Goal: Task Accomplishment & Management: Use online tool/utility

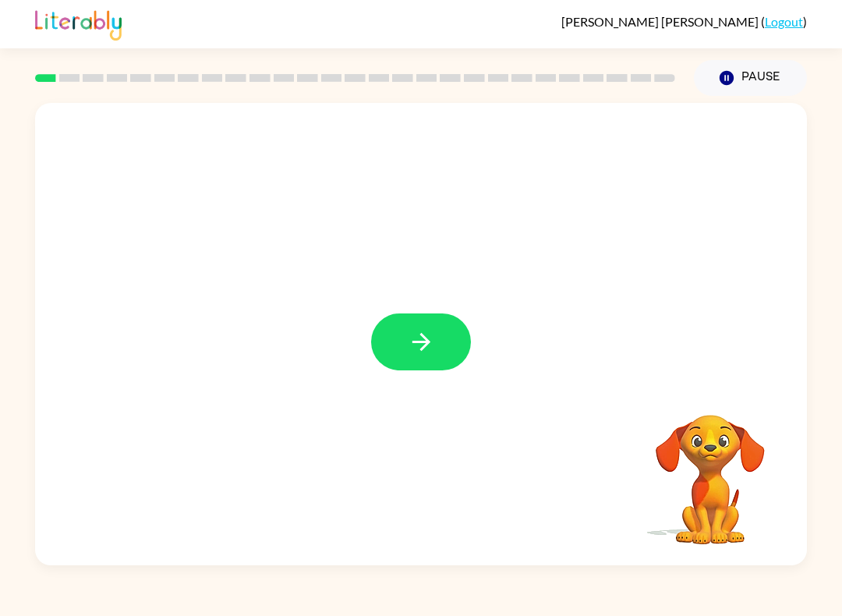
click at [419, 330] on icon "button" at bounding box center [421, 341] width 27 height 27
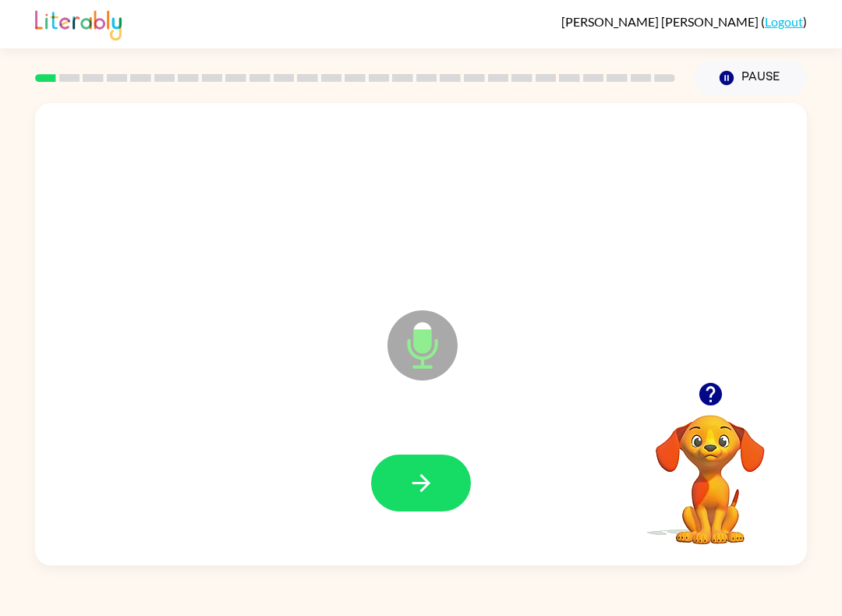
click at [424, 478] on icon "button" at bounding box center [421, 483] width 18 height 18
click at [412, 470] on icon "button" at bounding box center [421, 482] width 27 height 27
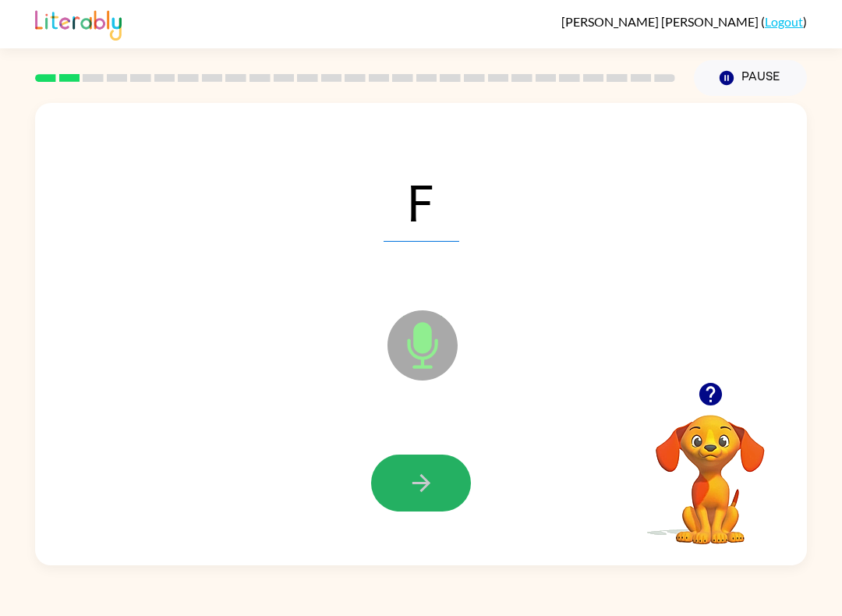
click at [402, 506] on button "button" at bounding box center [421, 483] width 100 height 57
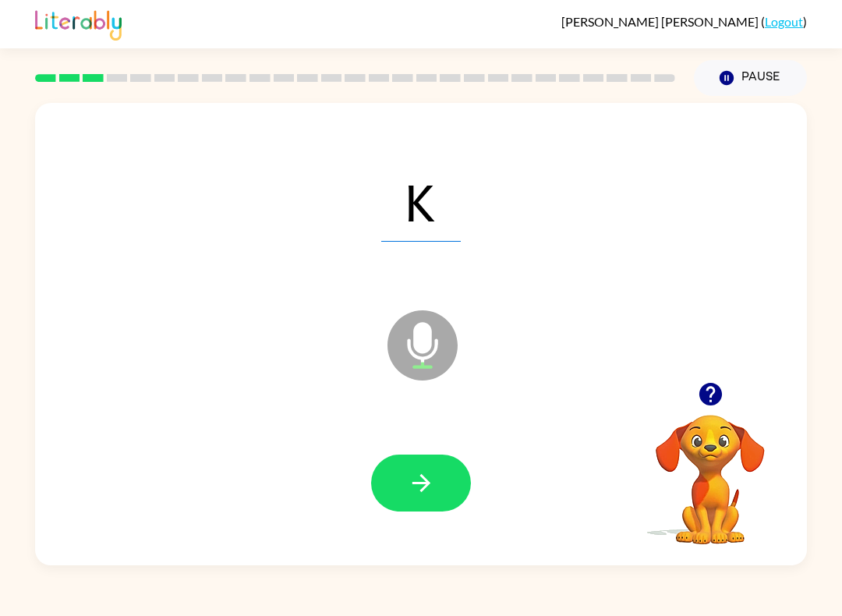
click at [391, 479] on button "button" at bounding box center [421, 483] width 100 height 57
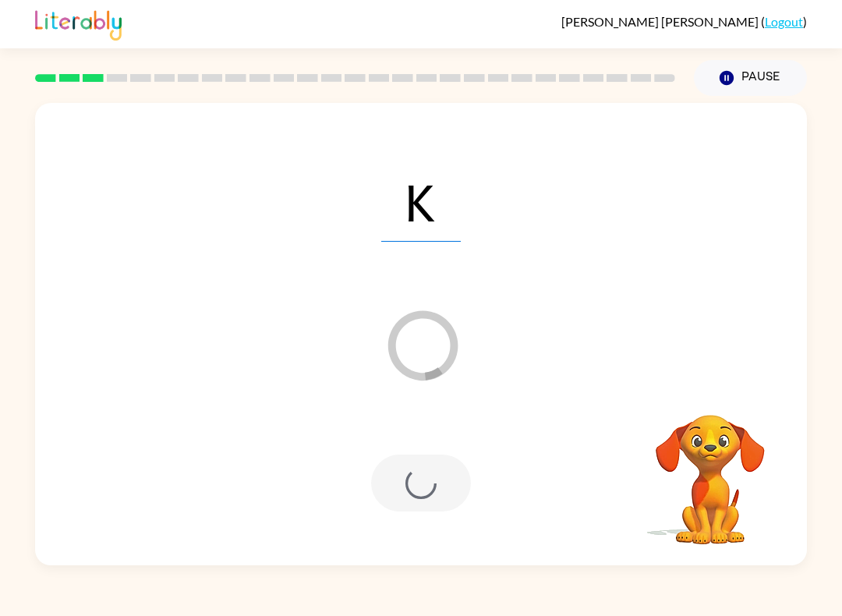
click at [767, 72] on button "Pause Pause" at bounding box center [750, 78] width 113 height 36
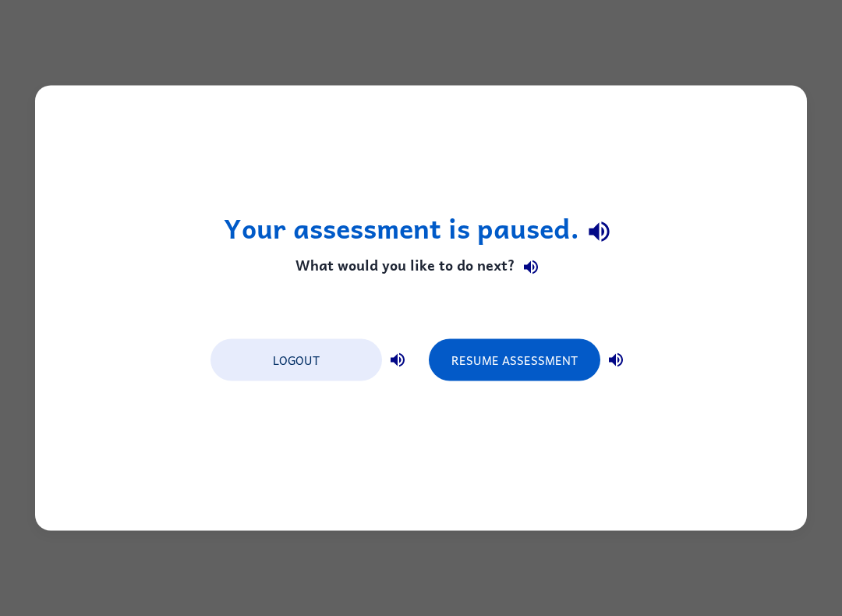
click at [506, 370] on button "Resume Assessment" at bounding box center [515, 360] width 172 height 42
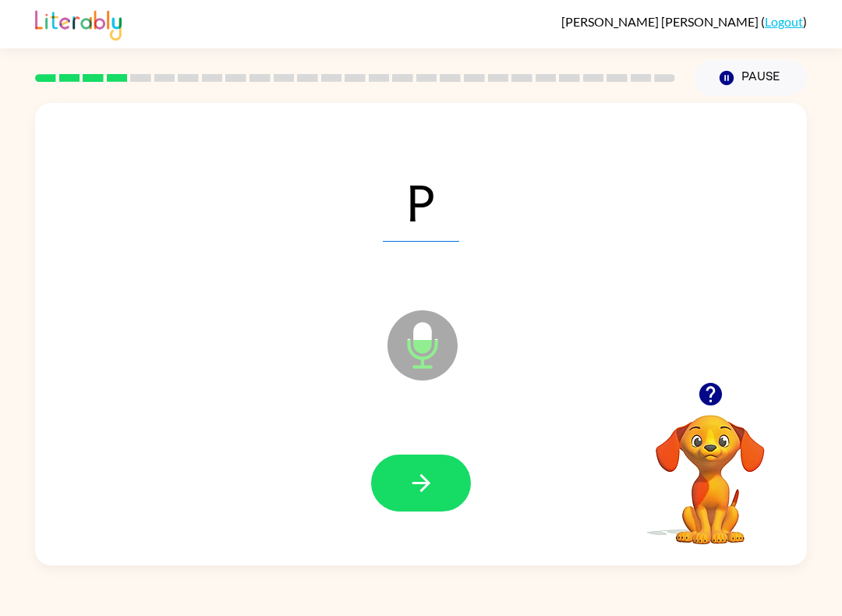
click at [416, 477] on icon "button" at bounding box center [421, 482] width 27 height 27
click at [408, 473] on icon "button" at bounding box center [421, 482] width 27 height 27
click at [400, 499] on button "button" at bounding box center [421, 483] width 100 height 57
click at [424, 500] on button "button" at bounding box center [421, 483] width 100 height 57
click at [416, 494] on icon "button" at bounding box center [421, 482] width 27 height 27
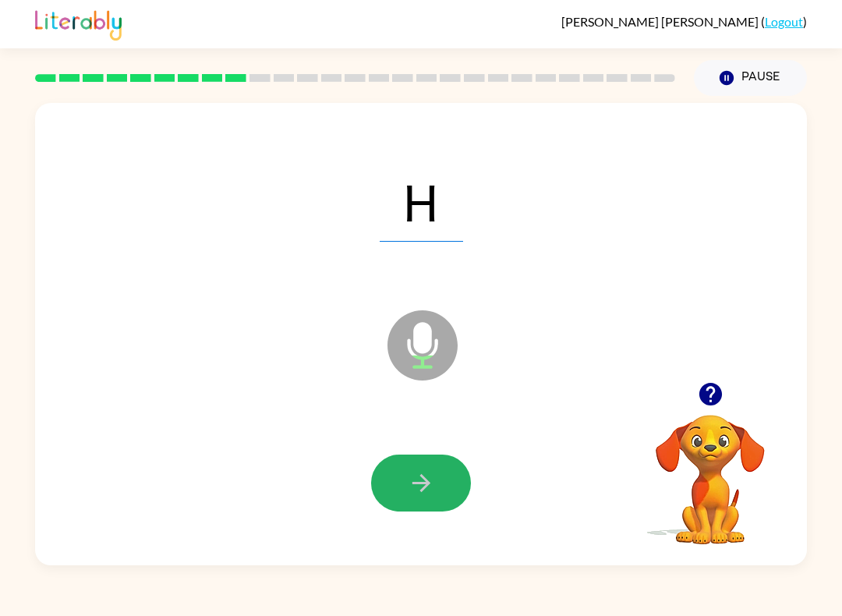
click at [400, 458] on button "button" at bounding box center [421, 483] width 100 height 57
click at [408, 480] on icon "button" at bounding box center [421, 482] width 27 height 27
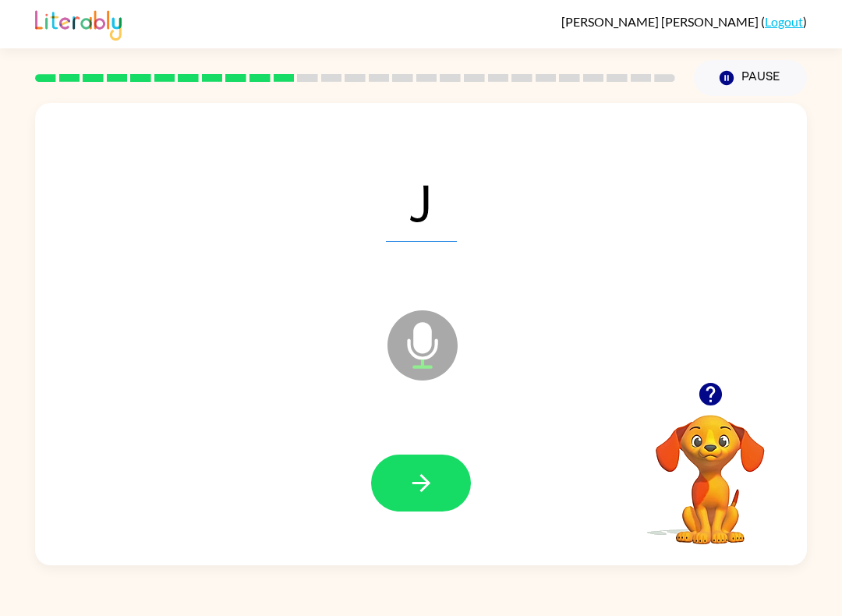
click at [422, 461] on button "button" at bounding box center [421, 483] width 100 height 57
click at [416, 465] on button "button" at bounding box center [421, 483] width 100 height 57
click at [403, 478] on button "button" at bounding box center [421, 483] width 100 height 57
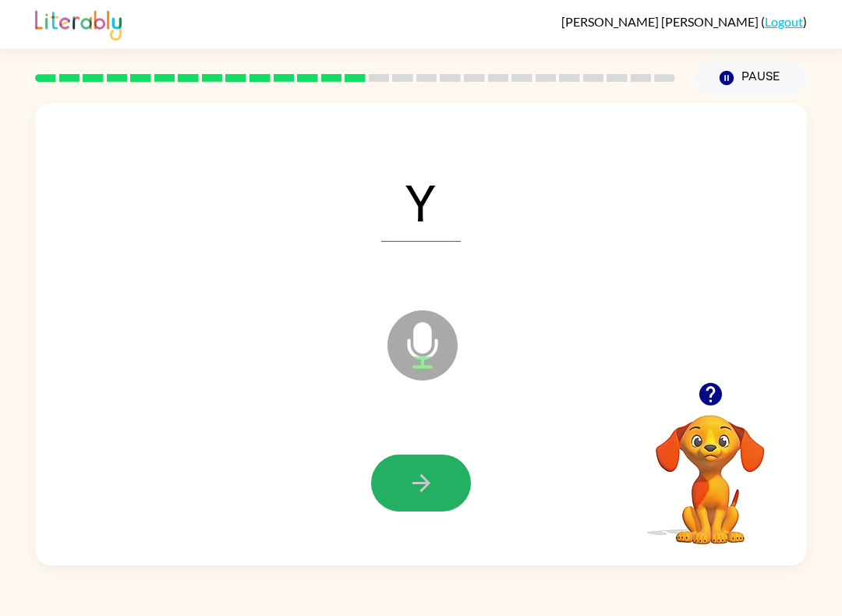
click at [411, 474] on icon "button" at bounding box center [421, 482] width 27 height 27
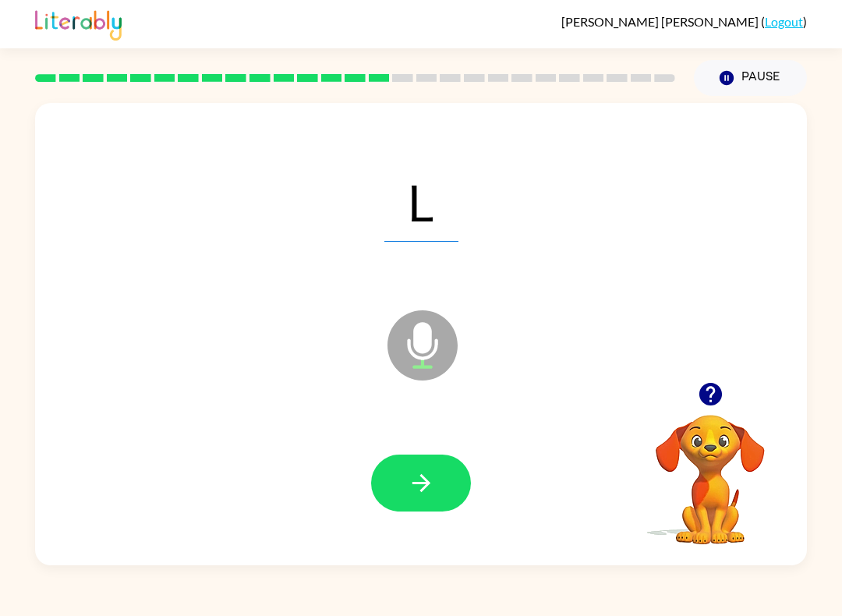
click at [435, 502] on button "button" at bounding box center [421, 483] width 100 height 57
click at [423, 504] on button "button" at bounding box center [421, 483] width 100 height 57
click at [388, 481] on button "button" at bounding box center [421, 483] width 100 height 57
click at [408, 488] on icon "button" at bounding box center [421, 482] width 27 height 27
click at [405, 485] on button "button" at bounding box center [421, 483] width 100 height 57
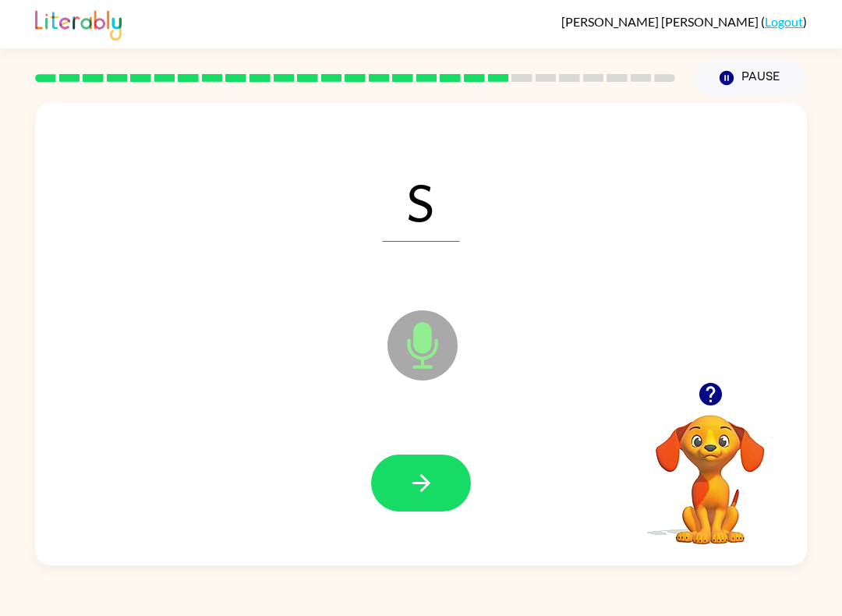
click at [421, 469] on button "button" at bounding box center [421, 483] width 100 height 57
click at [426, 482] on icon "button" at bounding box center [421, 483] width 18 height 18
click at [400, 496] on button "button" at bounding box center [421, 483] width 100 height 57
click at [423, 494] on icon "button" at bounding box center [421, 482] width 27 height 27
click at [408, 482] on icon "button" at bounding box center [421, 482] width 27 height 27
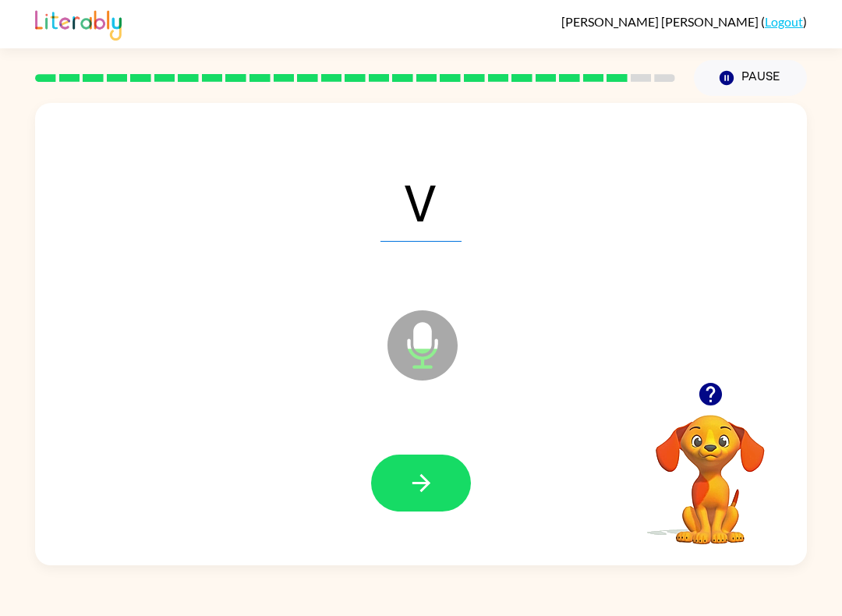
click at [408, 485] on icon "button" at bounding box center [421, 482] width 27 height 27
click at [404, 522] on div at bounding box center [421, 482] width 741 height 133
click at [384, 491] on button "button" at bounding box center [421, 483] width 100 height 57
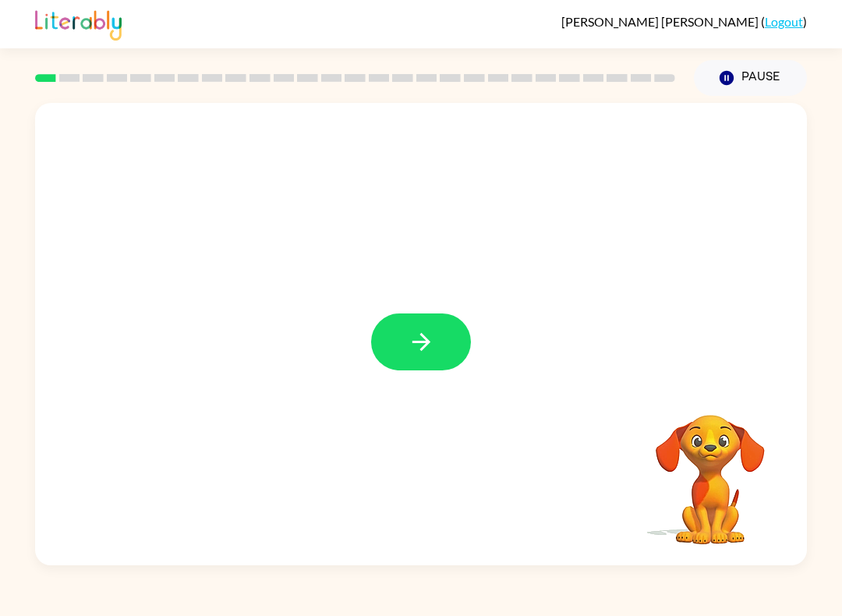
click at [422, 356] on icon "button" at bounding box center [421, 341] width 27 height 27
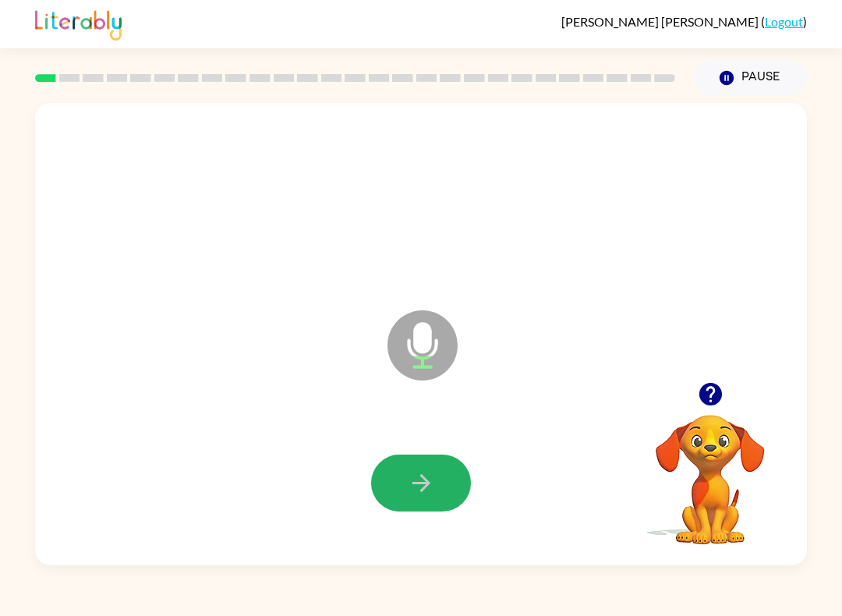
click at [420, 480] on icon "button" at bounding box center [421, 482] width 27 height 27
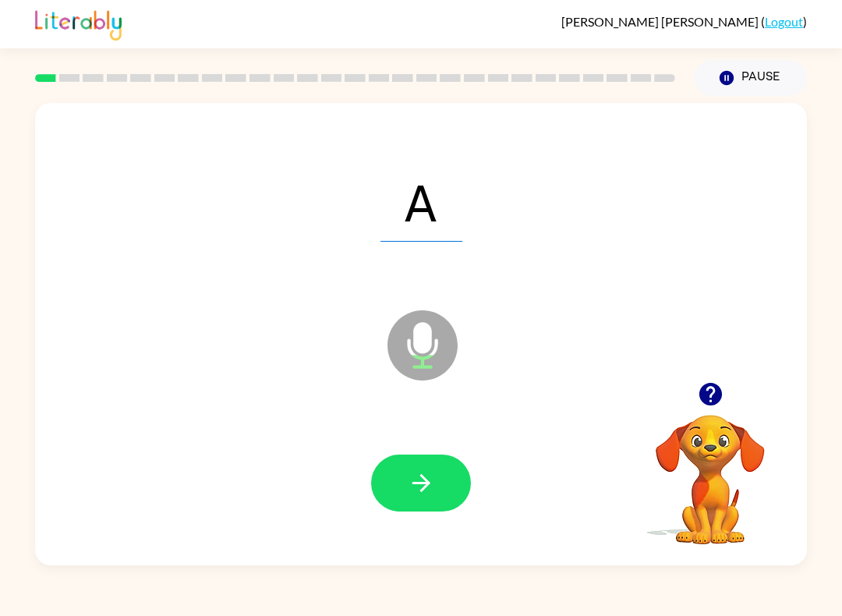
click at [420, 470] on icon "button" at bounding box center [421, 482] width 27 height 27
click at [430, 480] on icon "button" at bounding box center [421, 482] width 27 height 27
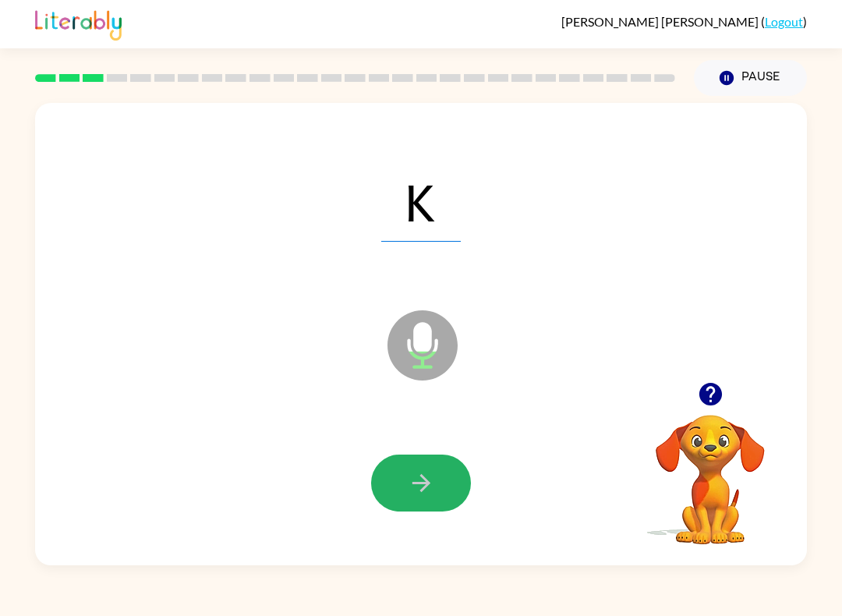
click at [464, 476] on button "button" at bounding box center [421, 483] width 100 height 57
click at [463, 476] on div at bounding box center [421, 483] width 100 height 57
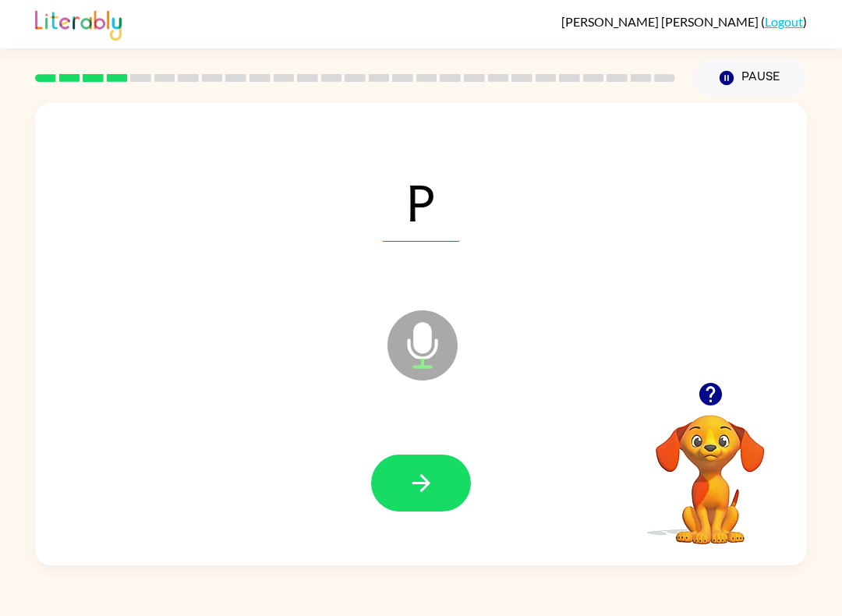
click at [461, 480] on button "button" at bounding box center [421, 483] width 100 height 57
click at [487, 473] on div at bounding box center [421, 482] width 741 height 133
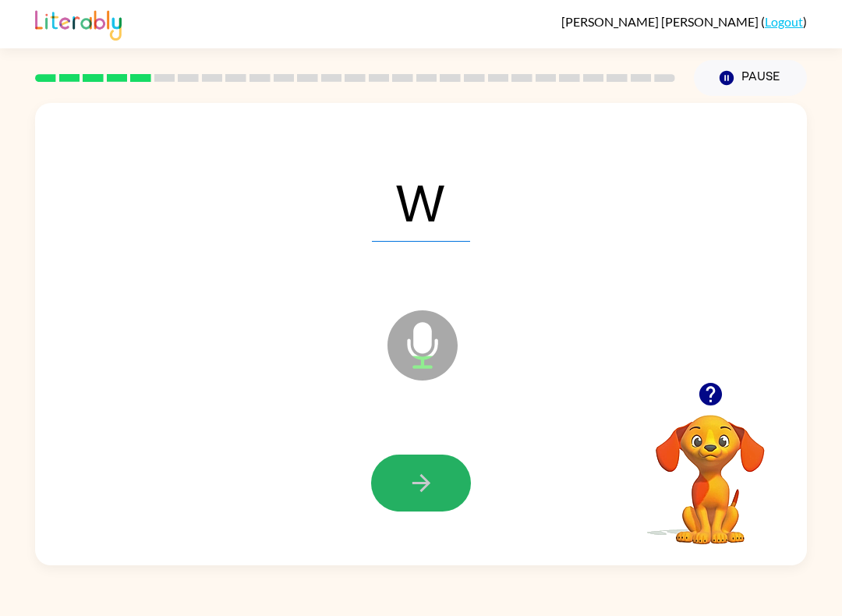
click at [426, 460] on button "button" at bounding box center [421, 483] width 100 height 57
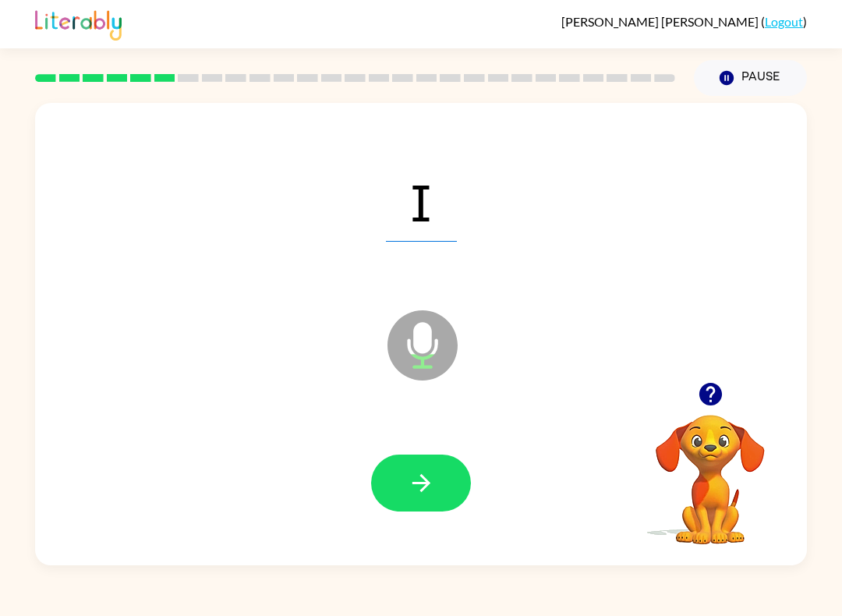
click at [416, 493] on icon "button" at bounding box center [421, 482] width 27 height 27
click at [452, 547] on div at bounding box center [421, 482] width 741 height 133
click at [437, 501] on button "button" at bounding box center [421, 483] width 100 height 57
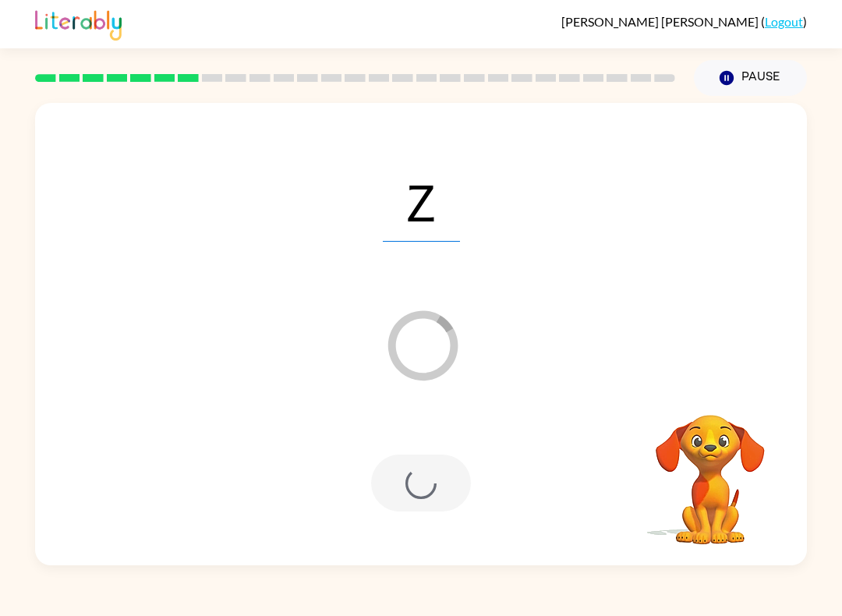
click at [429, 499] on div at bounding box center [421, 483] width 100 height 57
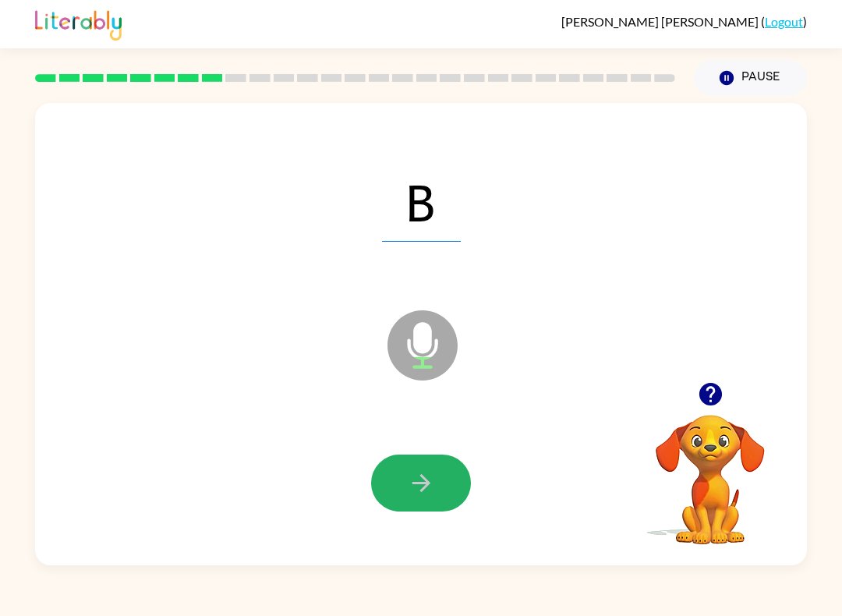
click at [402, 499] on button "button" at bounding box center [421, 483] width 100 height 57
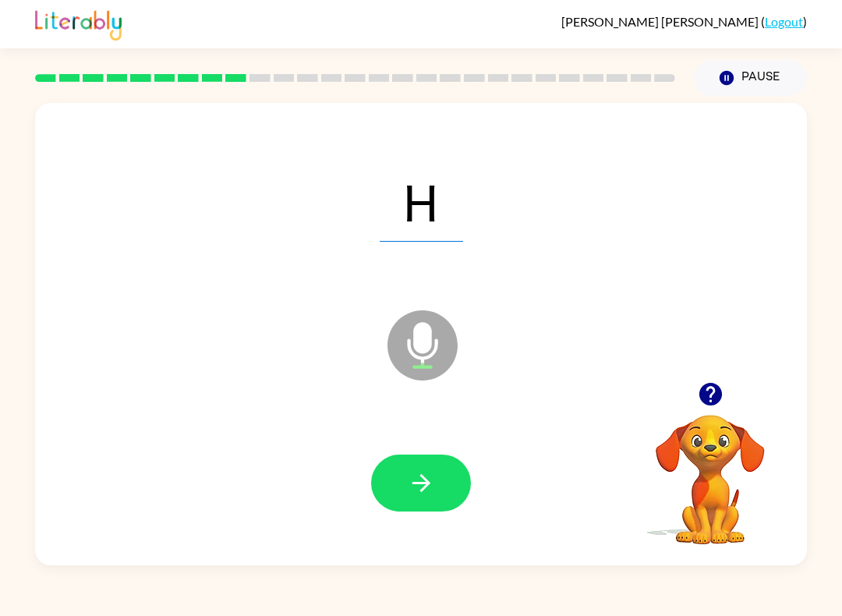
click at [398, 501] on button "button" at bounding box center [421, 483] width 100 height 57
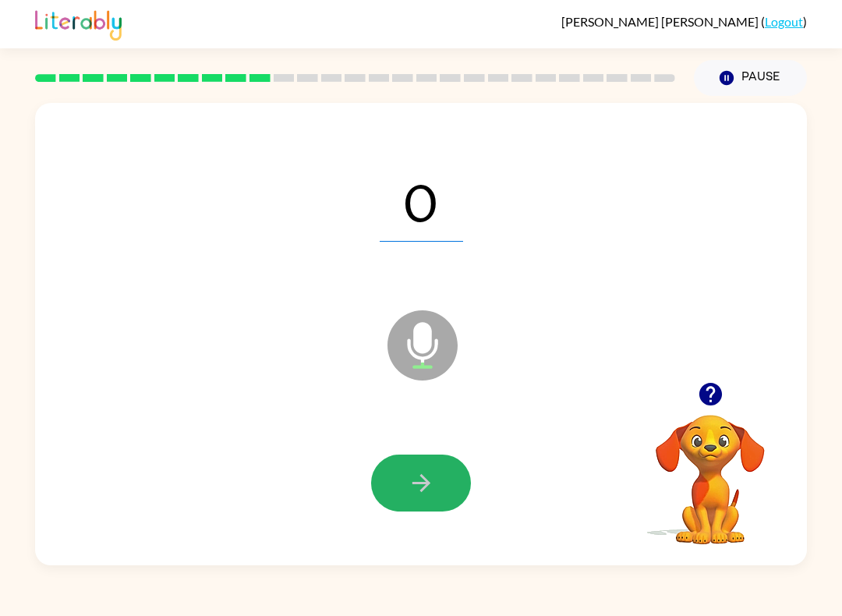
click at [424, 483] on icon "button" at bounding box center [421, 483] width 18 height 18
click at [452, 500] on button "button" at bounding box center [421, 483] width 100 height 57
click at [469, 488] on button "button" at bounding box center [421, 483] width 100 height 57
click at [435, 480] on button "button" at bounding box center [421, 483] width 100 height 57
click at [442, 486] on button "button" at bounding box center [421, 483] width 100 height 57
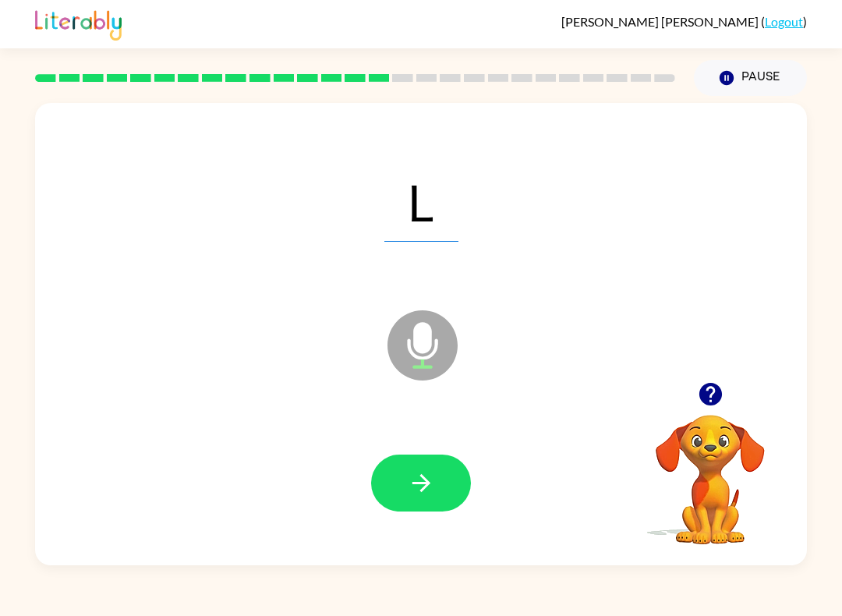
click at [437, 483] on button "button" at bounding box center [421, 483] width 100 height 57
click at [440, 450] on div at bounding box center [421, 482] width 741 height 133
click at [460, 472] on button "button" at bounding box center [421, 483] width 100 height 57
click at [444, 497] on button "button" at bounding box center [421, 483] width 100 height 57
click at [436, 508] on button "button" at bounding box center [421, 483] width 100 height 57
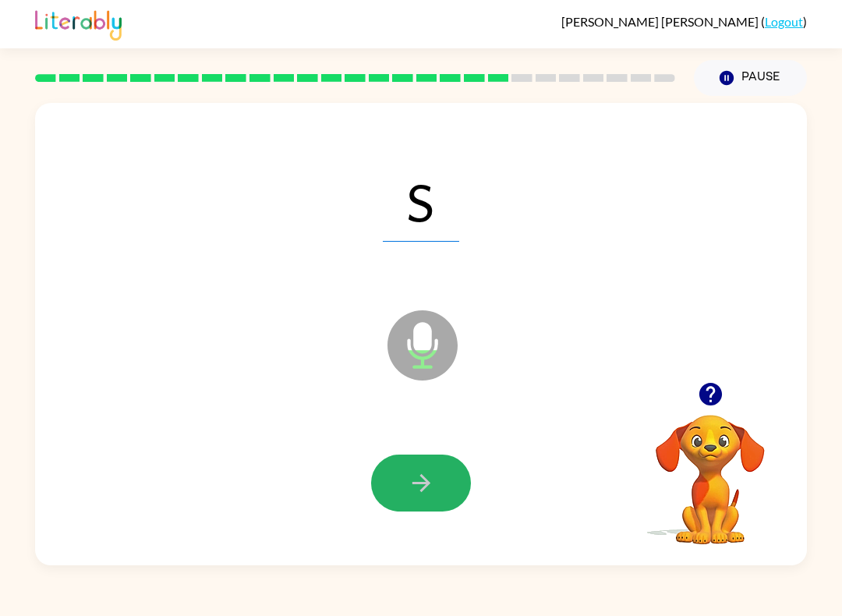
click at [444, 494] on button "button" at bounding box center [421, 483] width 100 height 57
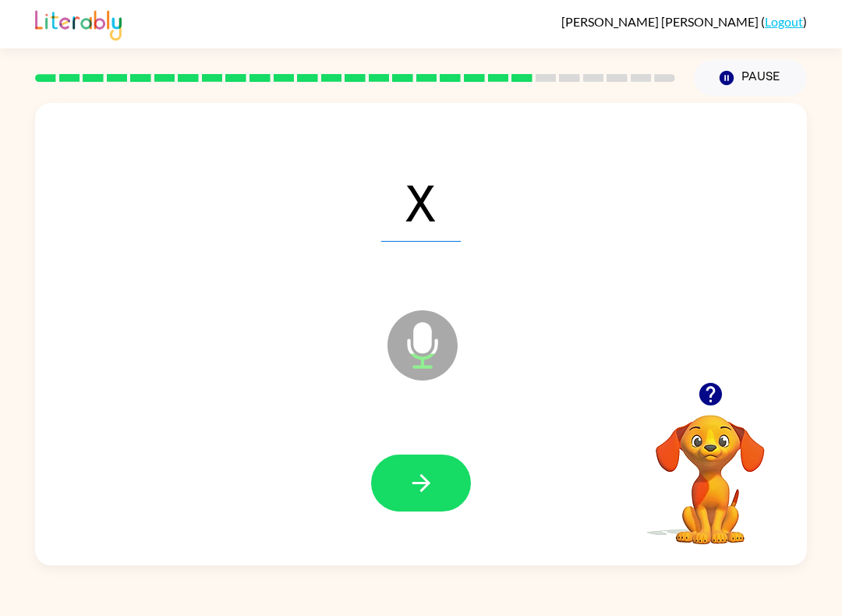
click at [441, 481] on button "button" at bounding box center [421, 483] width 100 height 57
click at [434, 482] on icon "button" at bounding box center [421, 482] width 27 height 27
click at [443, 470] on button "button" at bounding box center [421, 483] width 100 height 57
click at [452, 486] on button "button" at bounding box center [421, 483] width 100 height 57
click at [464, 497] on button "button" at bounding box center [421, 483] width 100 height 57
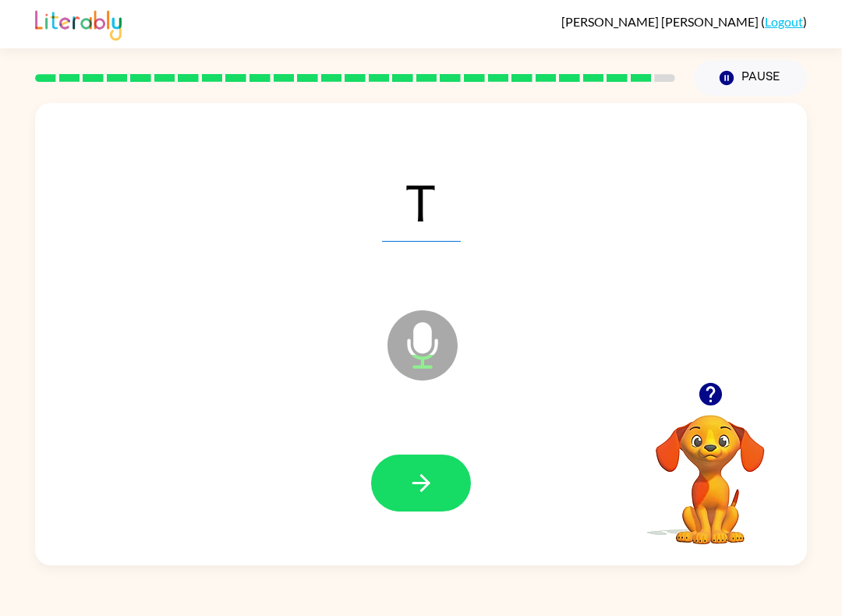
click at [447, 466] on button "button" at bounding box center [421, 483] width 100 height 57
